Goal: Information Seeking & Learning: Learn about a topic

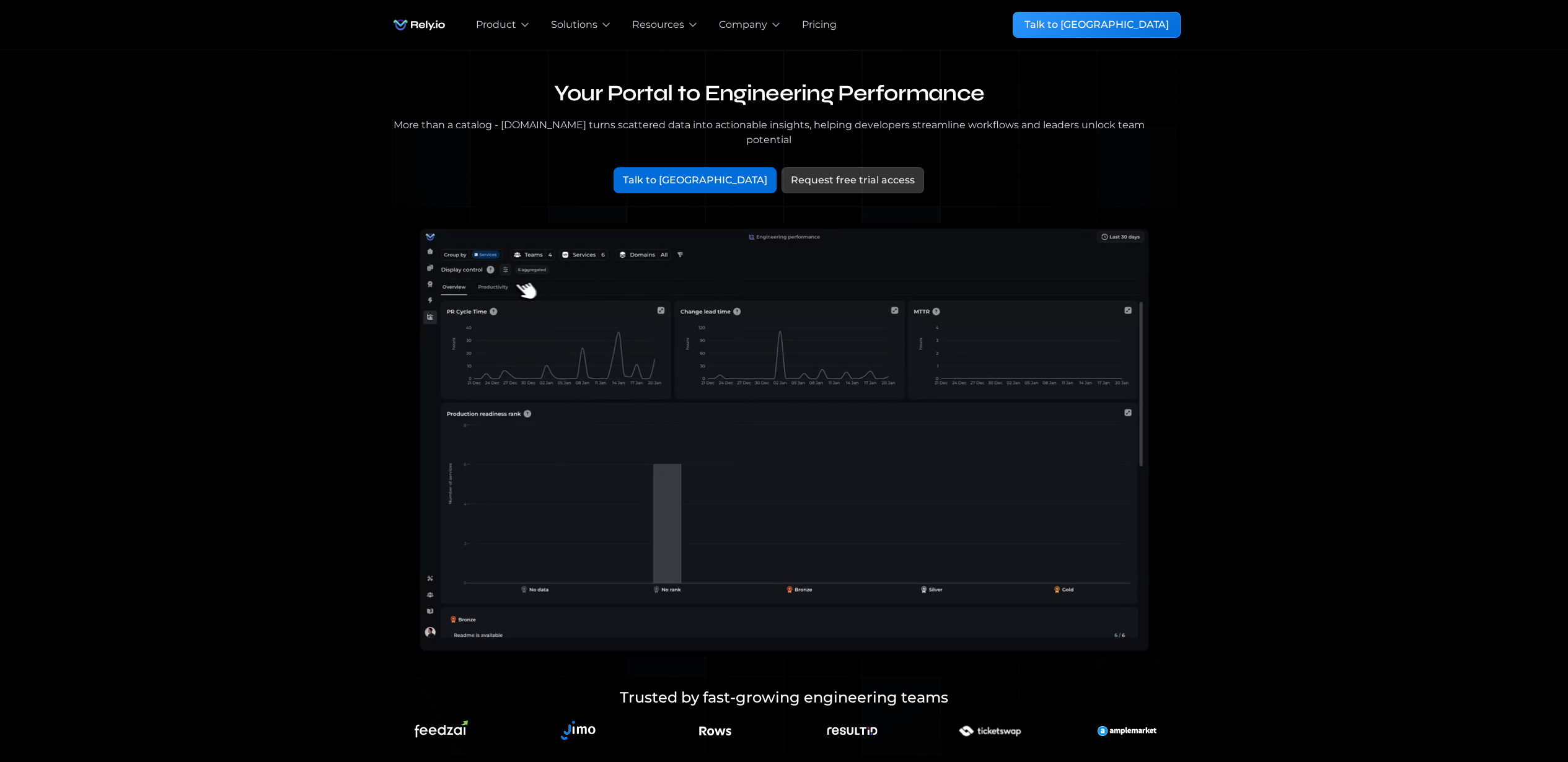
click at [819, 22] on div "Pricing" at bounding box center [819, 24] width 35 height 15
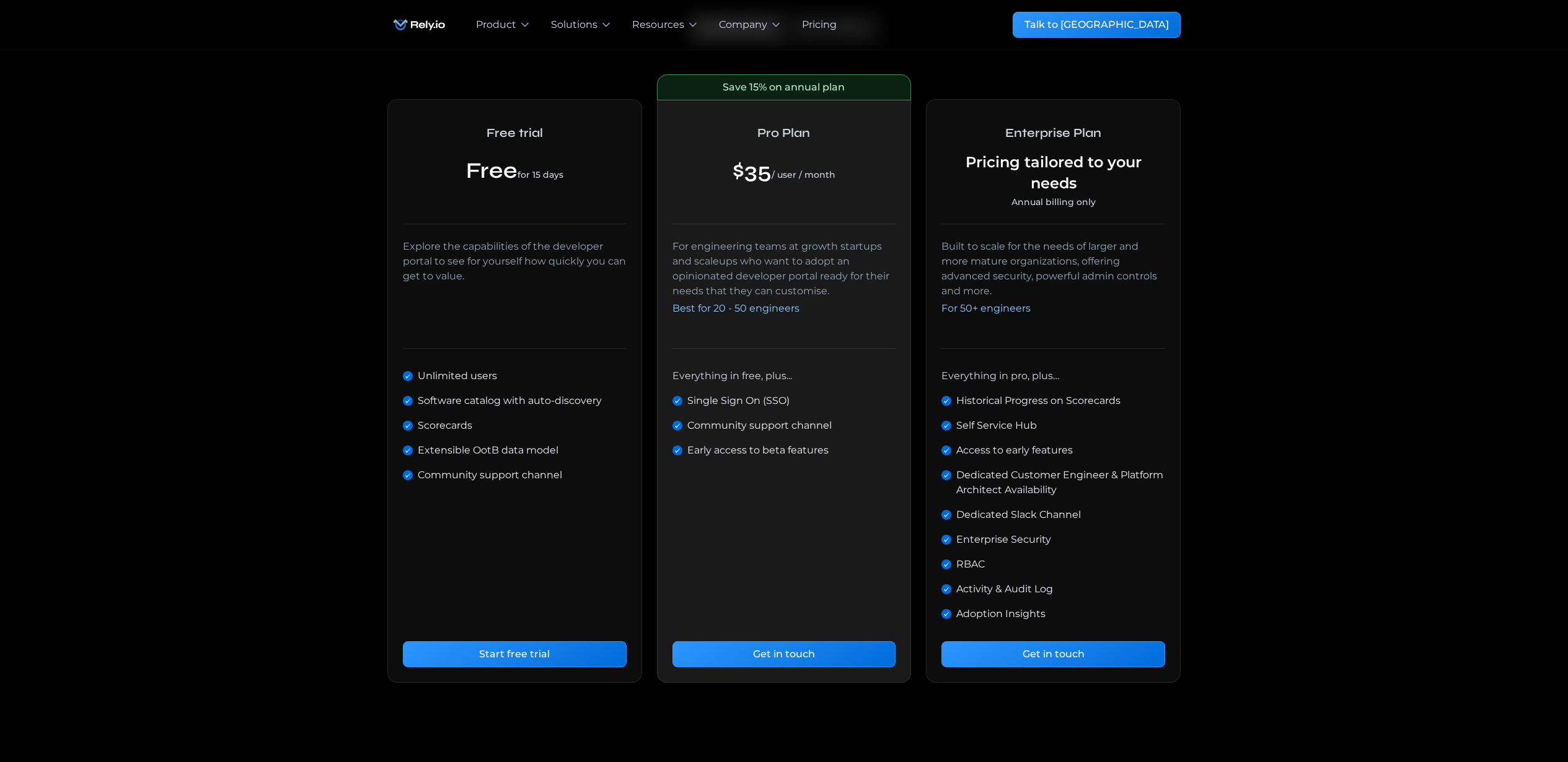
scroll to position [213, 0]
